Goal: Transaction & Acquisition: Subscribe to service/newsletter

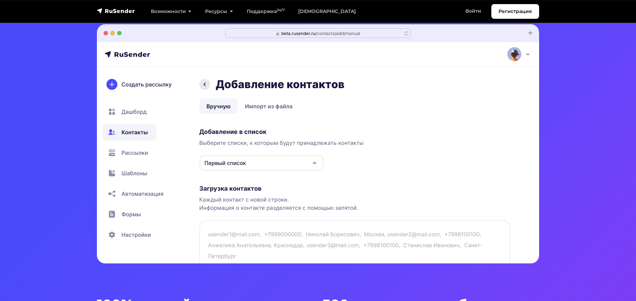
scroll to position [205, 0]
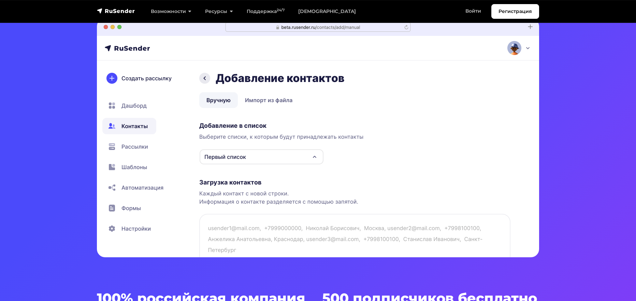
click at [132, 147] on img at bounding box center [318, 137] width 442 height 239
click at [138, 165] on img at bounding box center [318, 137] width 442 height 239
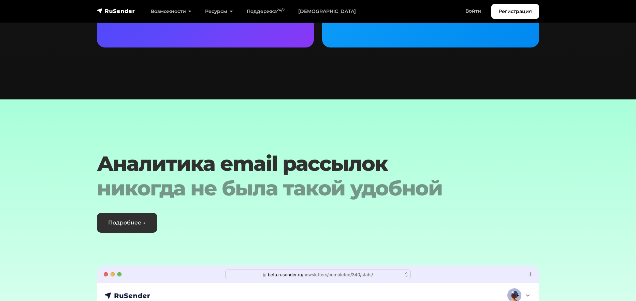
scroll to position [1842, 0]
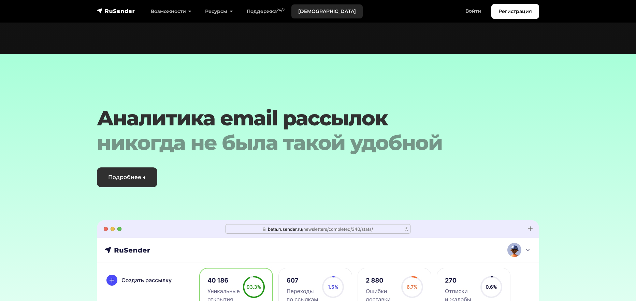
click at [306, 8] on link "[DEMOGRAPHIC_DATA]" at bounding box center [326, 11] width 71 height 14
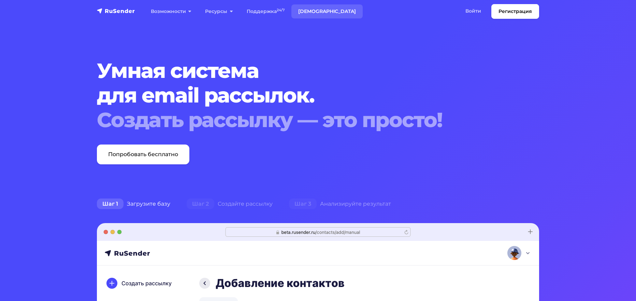
click at [311, 9] on link "[DEMOGRAPHIC_DATA]" at bounding box center [326, 11] width 71 height 14
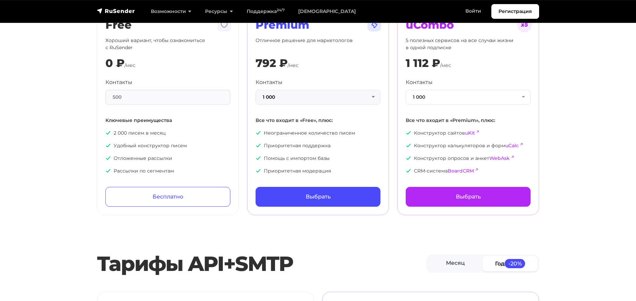
scroll to position [68, 0]
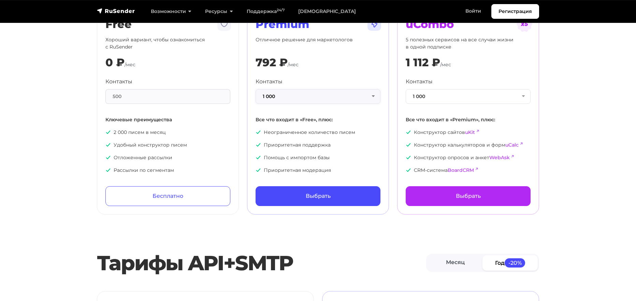
click at [364, 96] on button "1 000" at bounding box center [318, 96] width 125 height 15
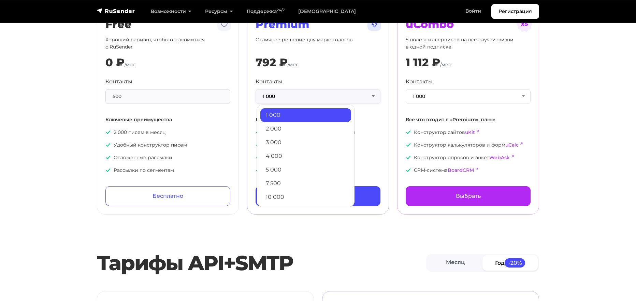
click at [364, 96] on button "1 000" at bounding box center [318, 96] width 125 height 15
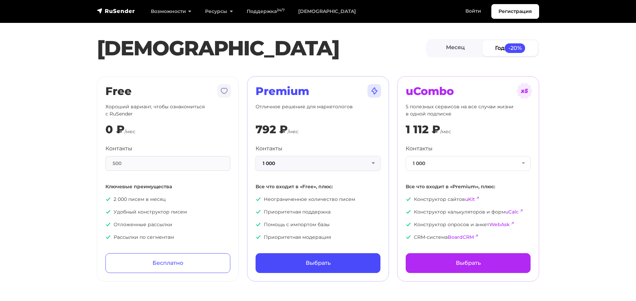
scroll to position [0, 0]
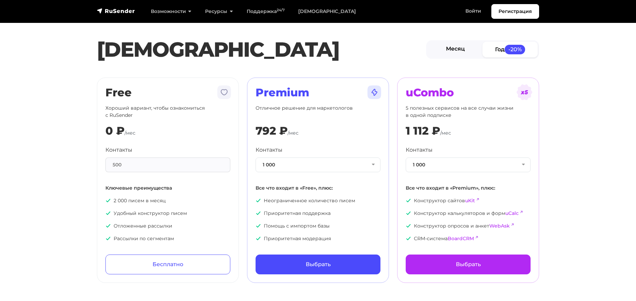
click at [454, 50] on link "Месяц" at bounding box center [454, 49] width 55 height 15
